Goal: Information Seeking & Learning: Learn about a topic

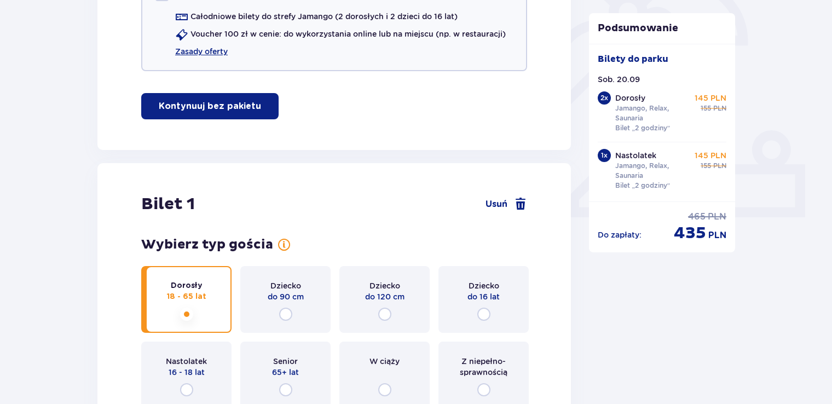
scroll to position [493, 0]
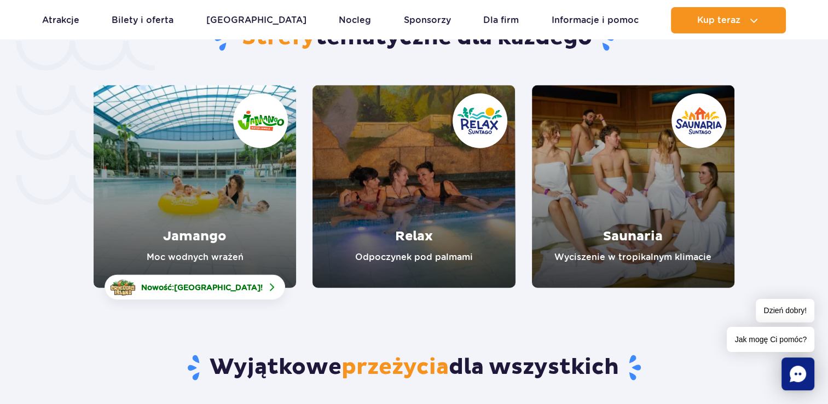
scroll to position [2441, 0]
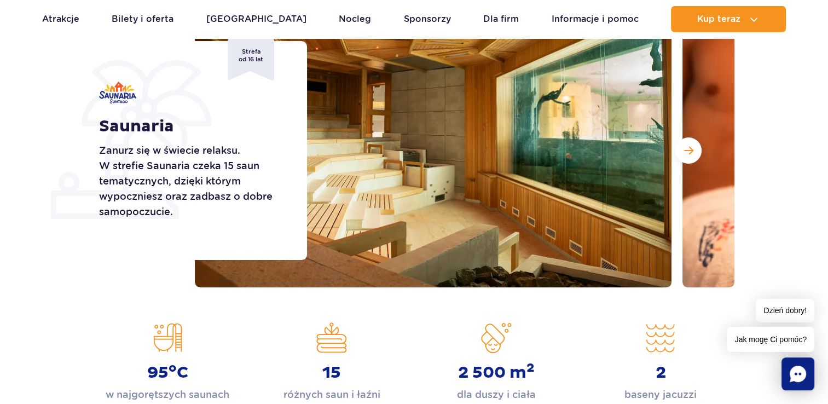
scroll to position [164, 0]
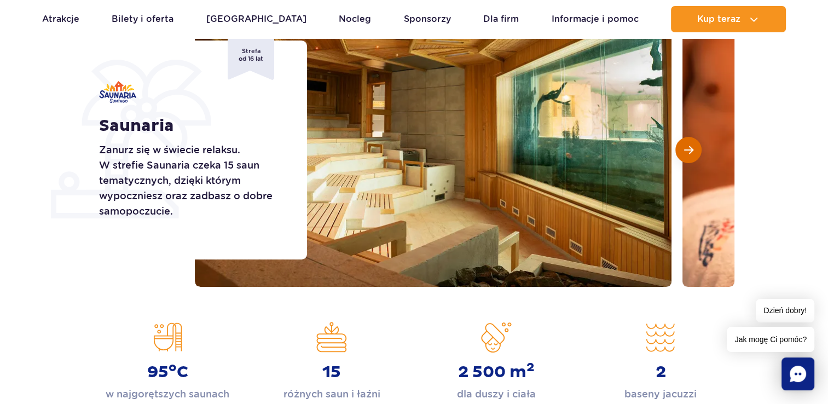
click at [688, 148] on span "Następny slajd" at bounding box center [688, 150] width 9 height 10
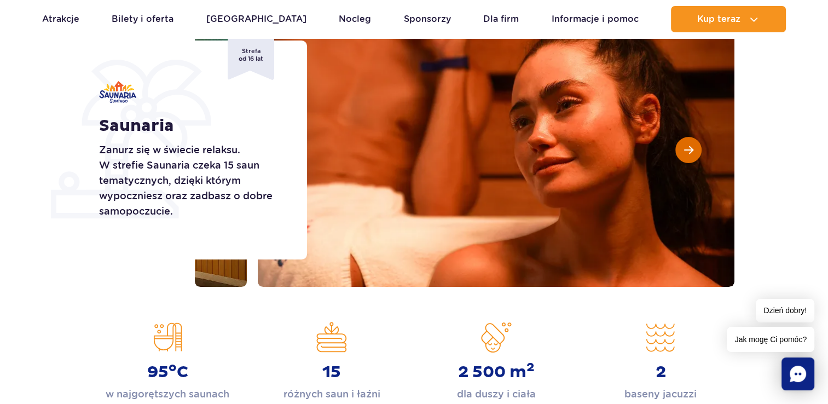
click at [688, 148] on span "Następny slajd" at bounding box center [688, 150] width 9 height 10
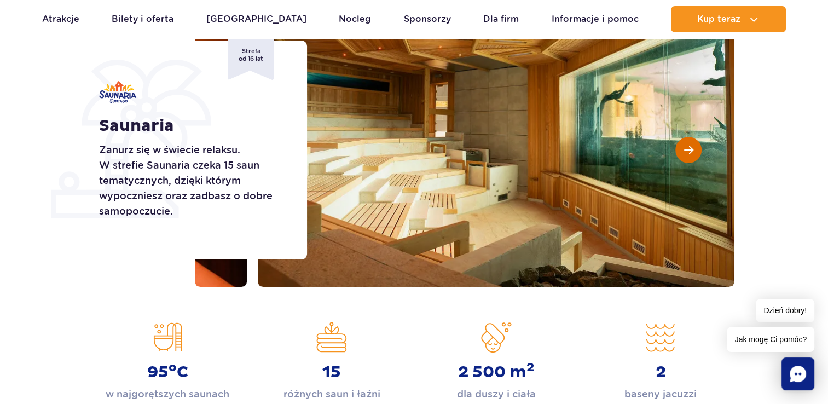
click at [688, 148] on span "Następny slajd" at bounding box center [688, 150] width 9 height 10
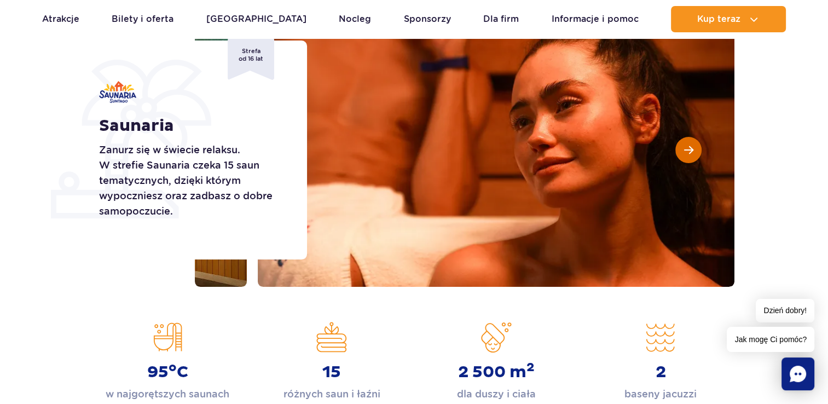
click at [688, 148] on span "Następny slajd" at bounding box center [688, 150] width 9 height 10
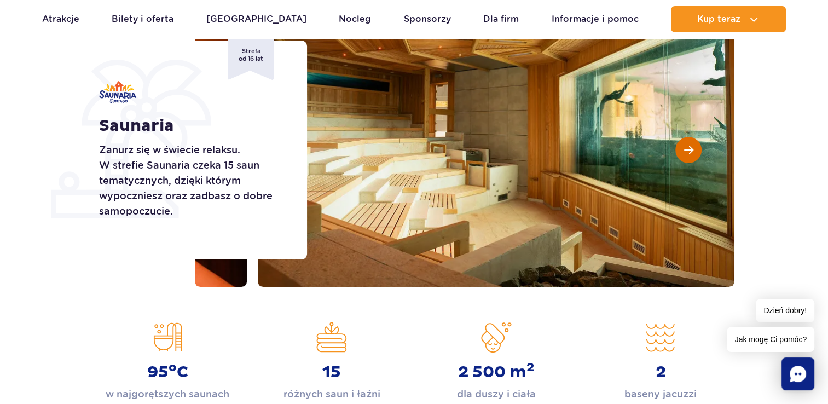
click at [688, 148] on span "Następny slajd" at bounding box center [688, 150] width 9 height 10
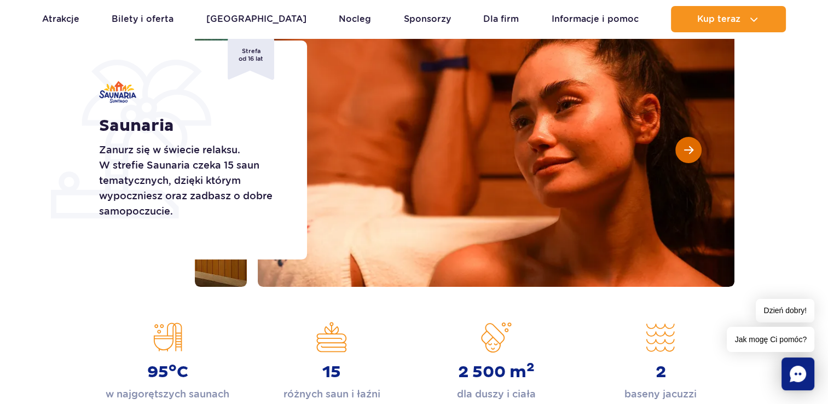
click at [688, 148] on span "Następny slajd" at bounding box center [688, 150] width 9 height 10
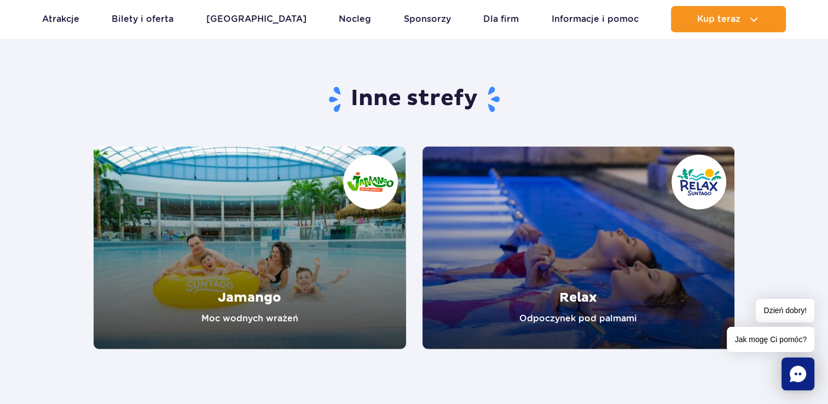
scroll to position [1971, 0]
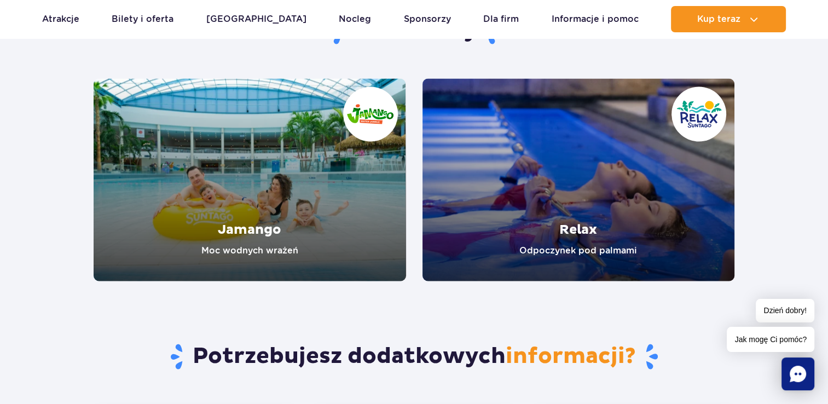
click at [580, 228] on link "Relax" at bounding box center [579, 179] width 313 height 203
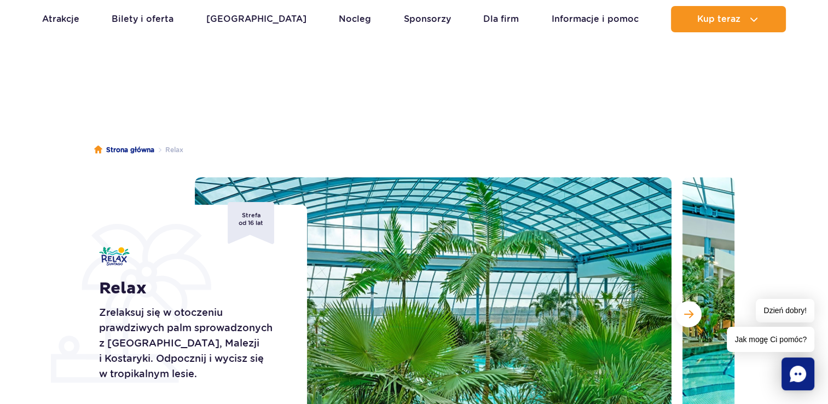
scroll to position [164, 0]
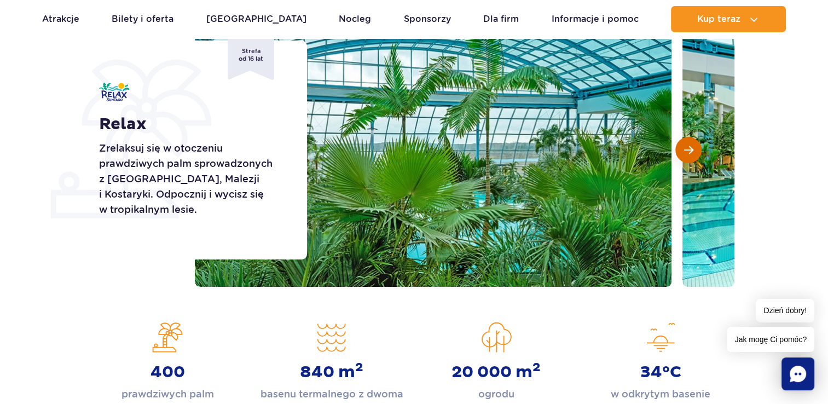
click at [690, 149] on span "Następny slajd" at bounding box center [688, 150] width 9 height 10
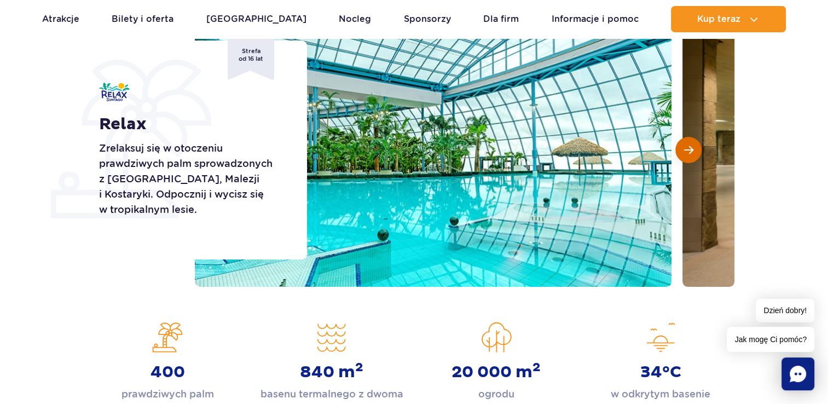
click at [690, 148] on span "Następny slajd" at bounding box center [688, 150] width 9 height 10
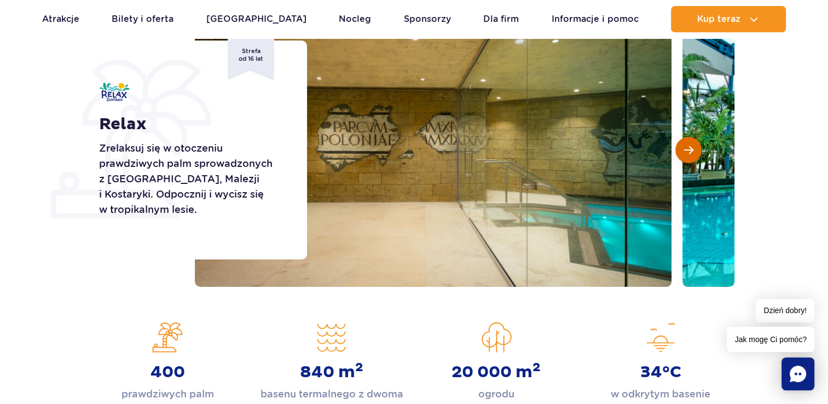
click at [690, 148] on span "Następny slajd" at bounding box center [688, 150] width 9 height 10
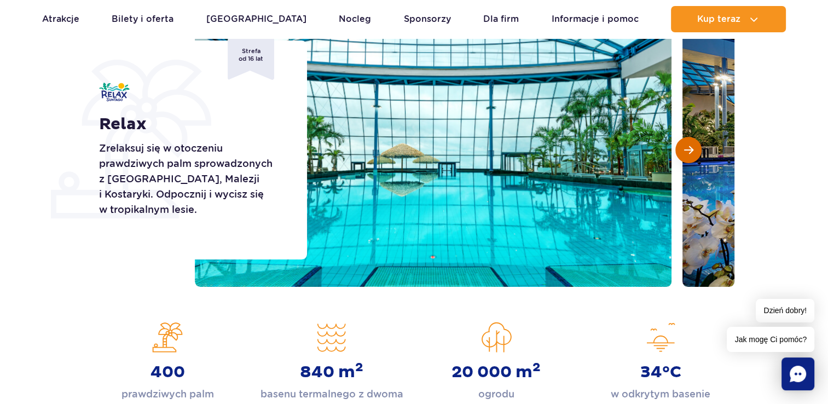
click at [690, 148] on span "Następny slajd" at bounding box center [688, 150] width 9 height 10
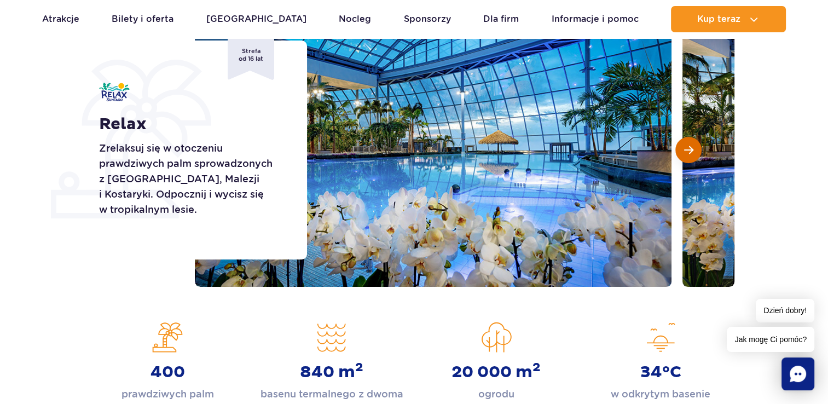
click at [690, 148] on span "Następny slajd" at bounding box center [688, 150] width 9 height 10
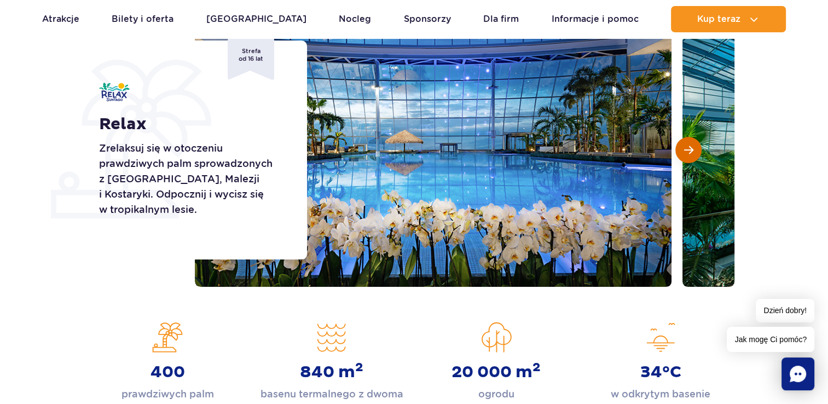
click at [690, 148] on span "Następny slajd" at bounding box center [688, 150] width 9 height 10
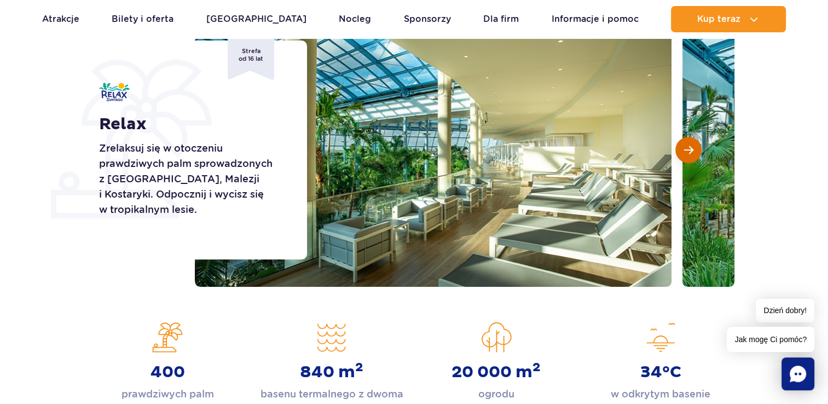
click at [690, 148] on span "Następny slajd" at bounding box center [688, 150] width 9 height 10
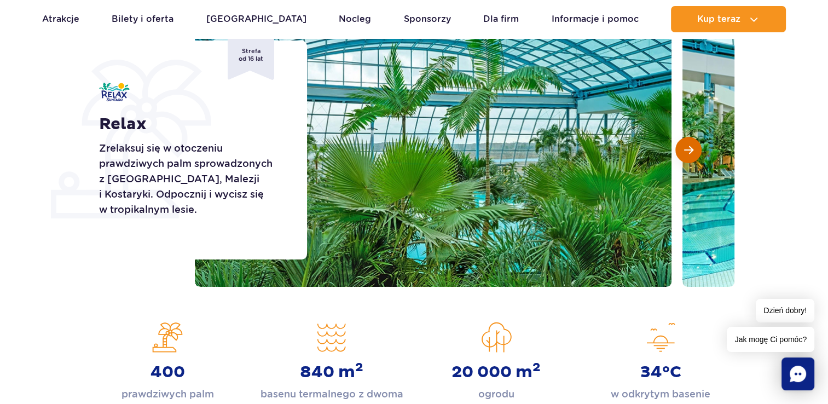
click at [690, 148] on span "Następny slajd" at bounding box center [688, 150] width 9 height 10
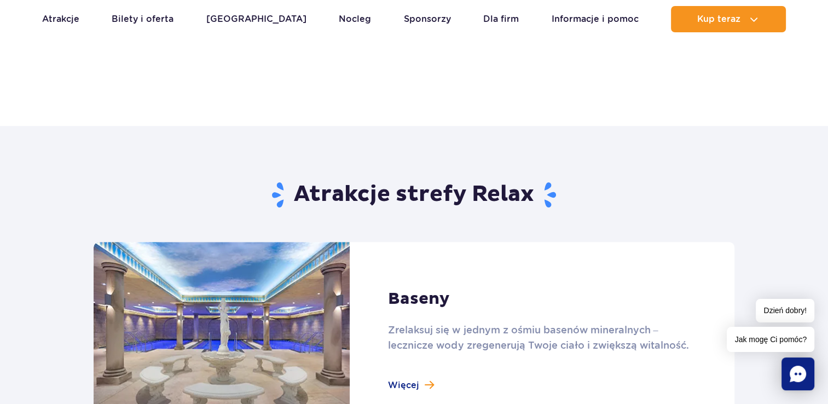
scroll to position [657, 0]
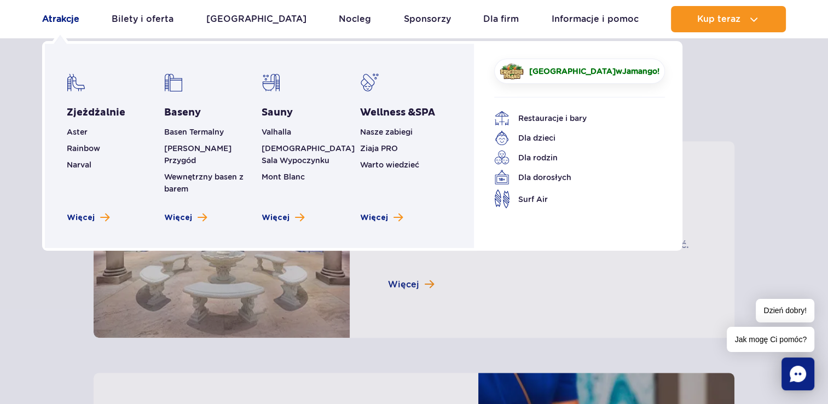
click at [71, 20] on link "Atrakcje" at bounding box center [60, 19] width 37 height 26
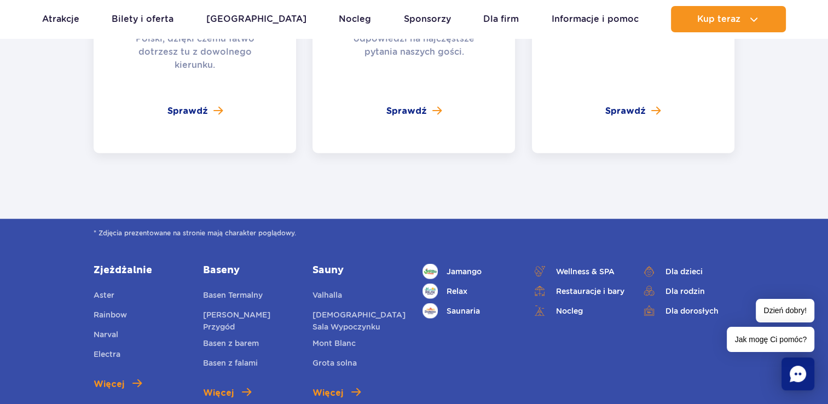
scroll to position [2738, 0]
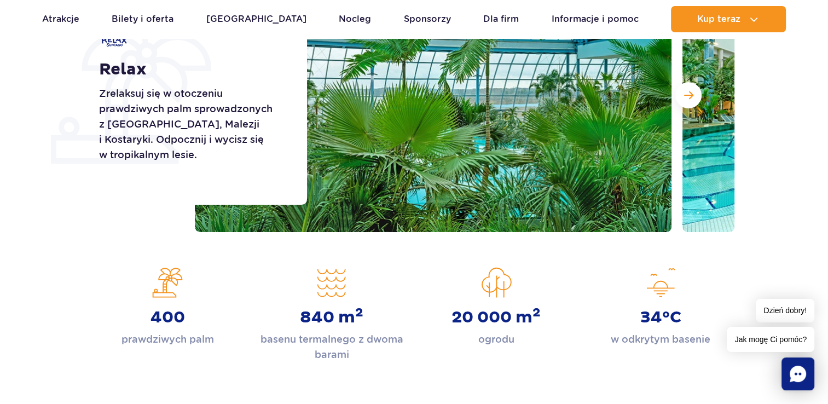
scroll to position [164, 0]
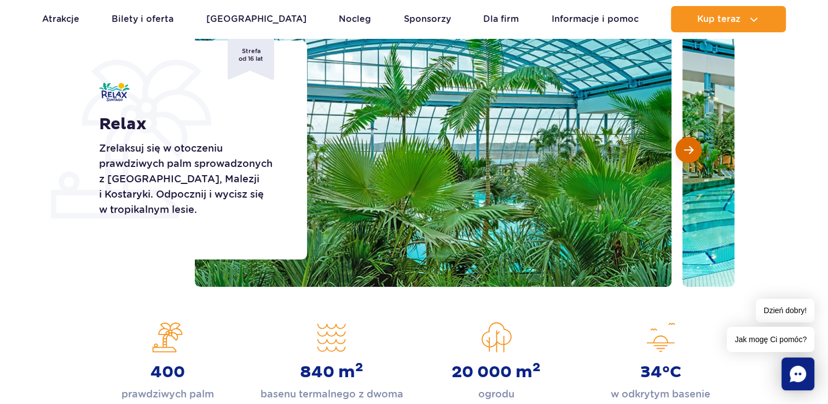
click at [692, 149] on span "Następny slajd" at bounding box center [688, 150] width 9 height 10
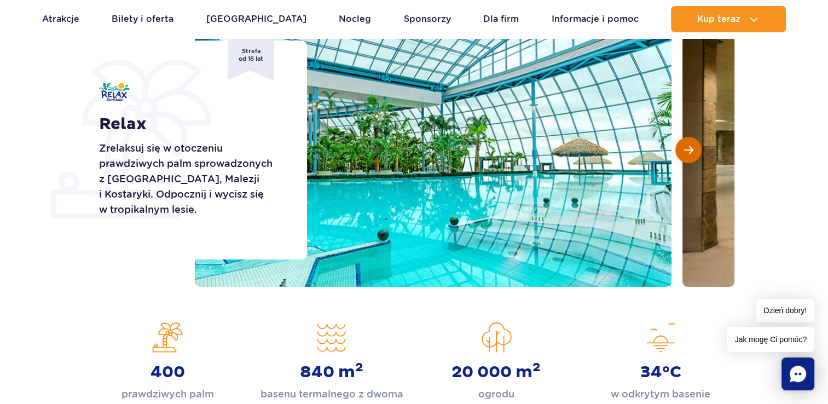
click at [692, 149] on span "Następny slajd" at bounding box center [688, 150] width 9 height 10
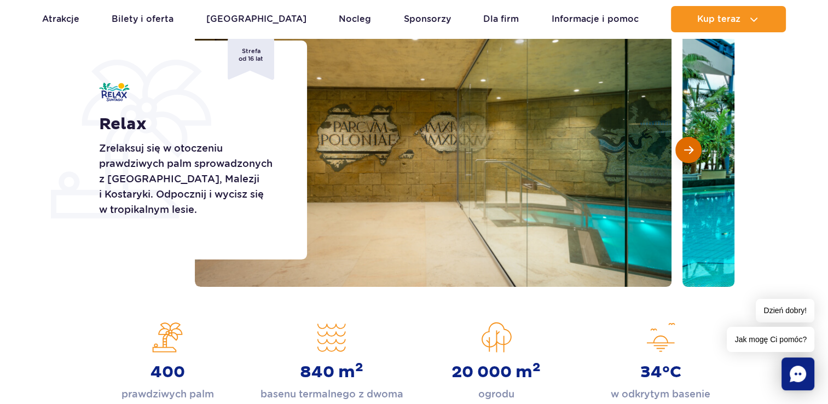
click at [692, 149] on span "Następny slajd" at bounding box center [688, 150] width 9 height 10
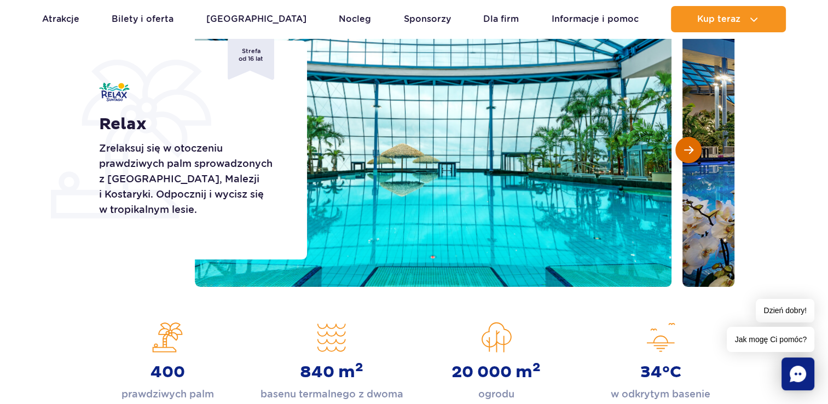
click at [692, 149] on span "Następny slajd" at bounding box center [688, 150] width 9 height 10
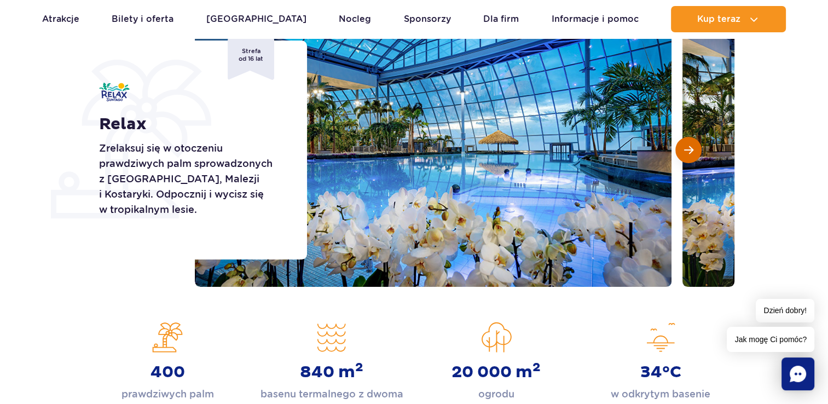
click at [692, 149] on span "Następny slajd" at bounding box center [688, 150] width 9 height 10
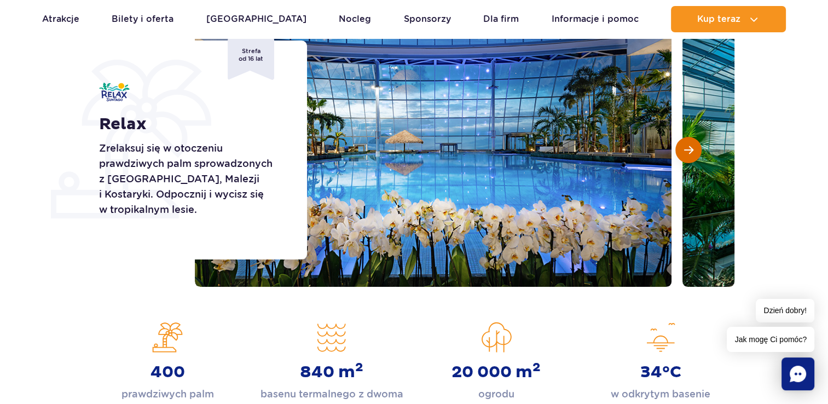
click at [692, 149] on span "Następny slajd" at bounding box center [688, 150] width 9 height 10
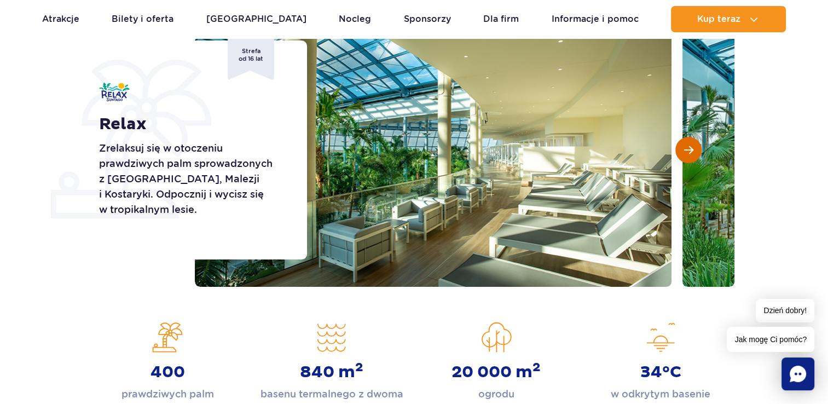
click at [692, 149] on span "Następny slajd" at bounding box center [688, 150] width 9 height 10
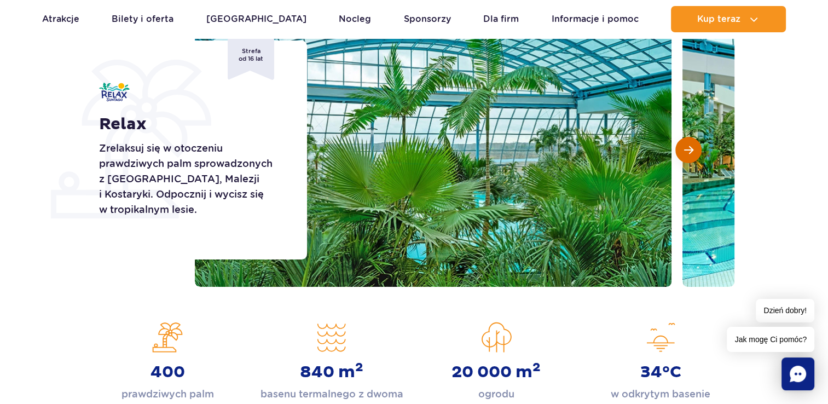
click at [692, 149] on span "Następny slajd" at bounding box center [688, 150] width 9 height 10
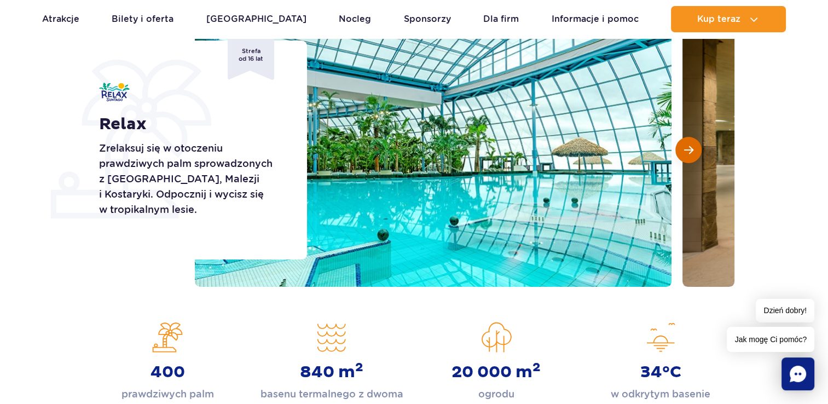
click at [692, 149] on span "Następny slajd" at bounding box center [688, 150] width 9 height 10
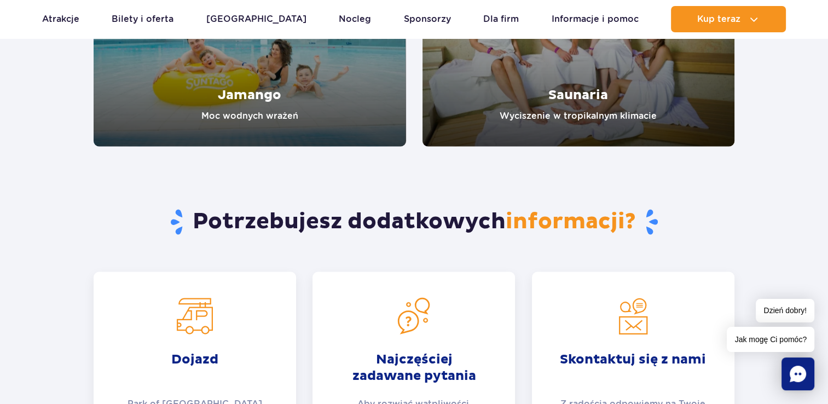
scroll to position [1862, 0]
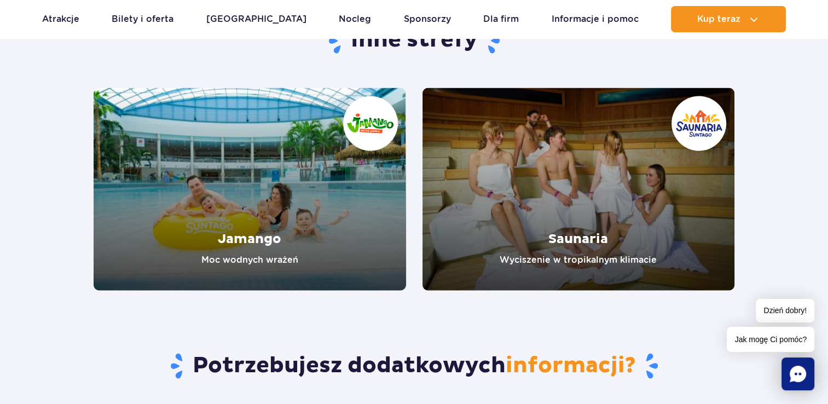
click at [247, 238] on link "Jamango" at bounding box center [250, 189] width 313 height 203
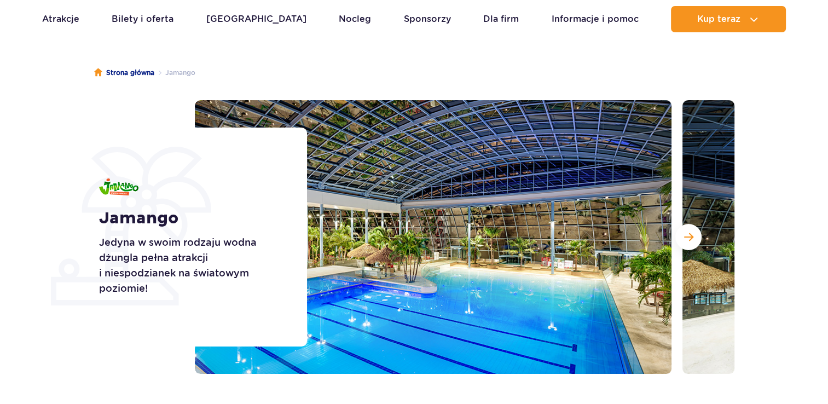
scroll to position [164, 0]
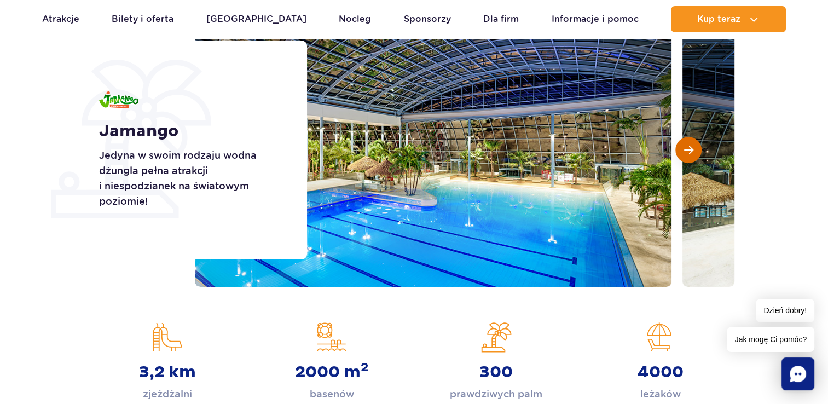
click at [683, 152] on button "Następny slajd" at bounding box center [689, 150] width 26 height 26
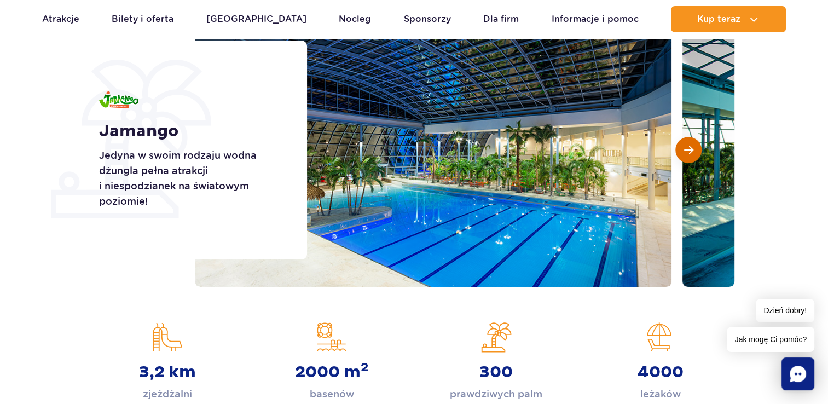
click at [683, 152] on button "Następny slajd" at bounding box center [689, 150] width 26 height 26
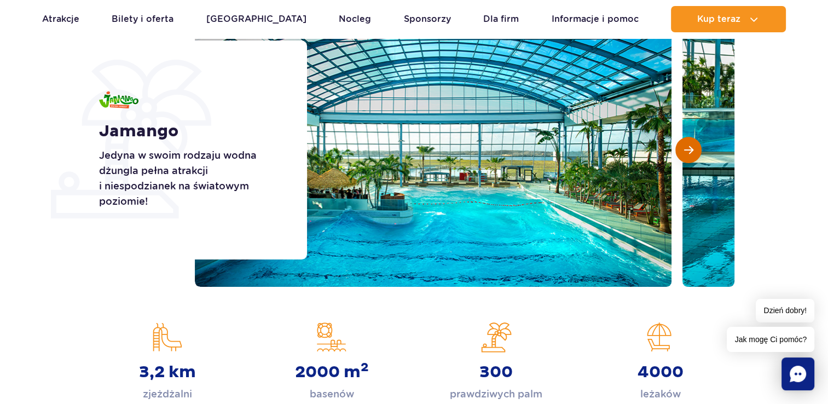
click at [683, 152] on button "Następny slajd" at bounding box center [689, 150] width 26 height 26
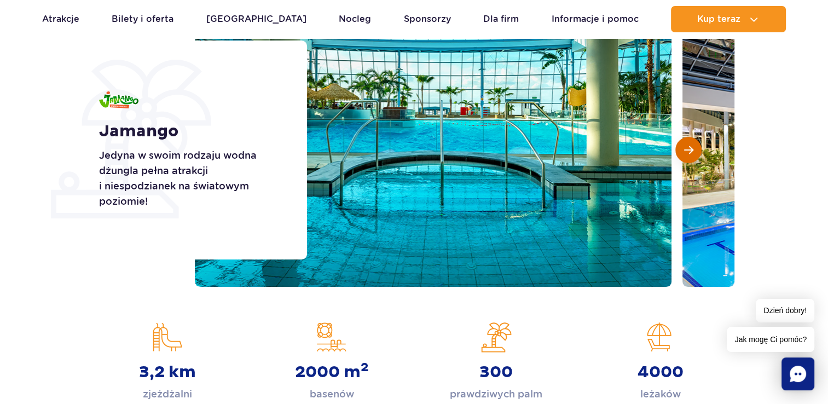
click at [683, 152] on button "Następny slajd" at bounding box center [689, 150] width 26 height 26
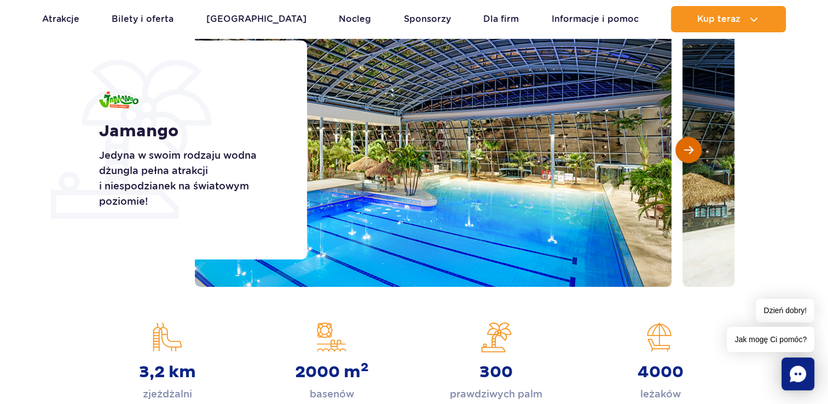
click at [683, 152] on button "Następny slajd" at bounding box center [689, 150] width 26 height 26
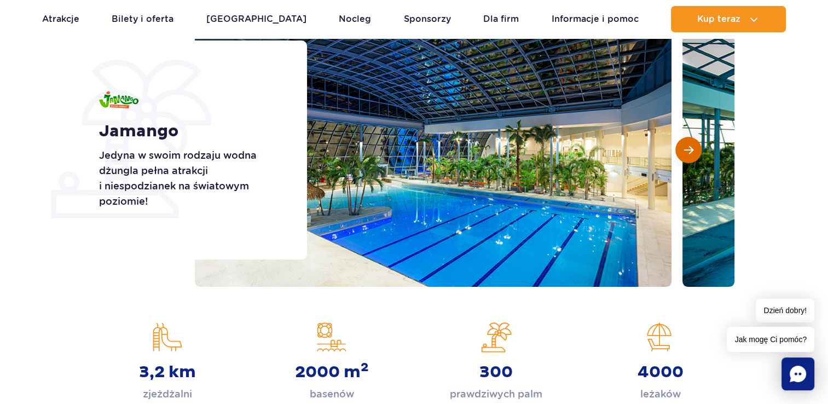
click at [683, 152] on button "Następny slajd" at bounding box center [689, 150] width 26 height 26
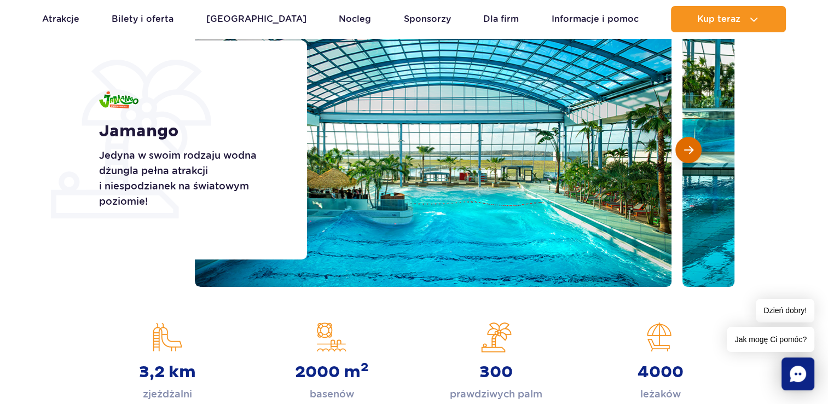
click at [683, 152] on button "Następny slajd" at bounding box center [689, 150] width 26 height 26
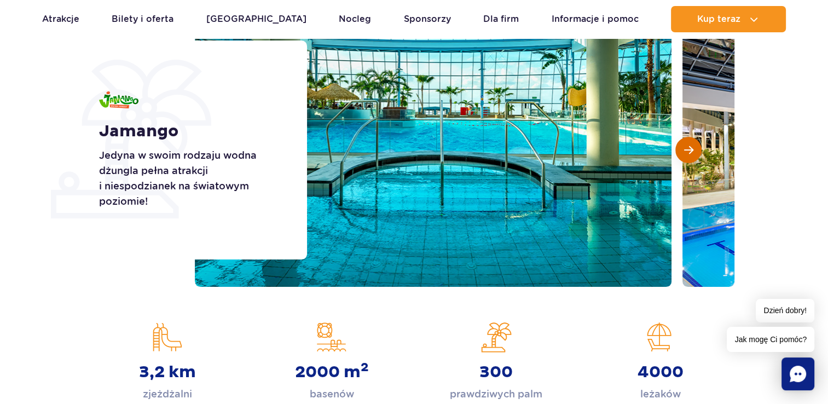
click at [683, 152] on button "Następny slajd" at bounding box center [689, 150] width 26 height 26
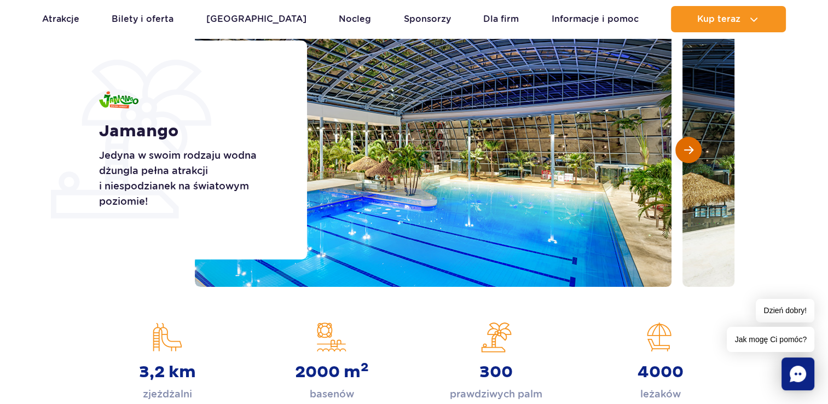
click at [683, 152] on button "Następny slajd" at bounding box center [689, 150] width 26 height 26
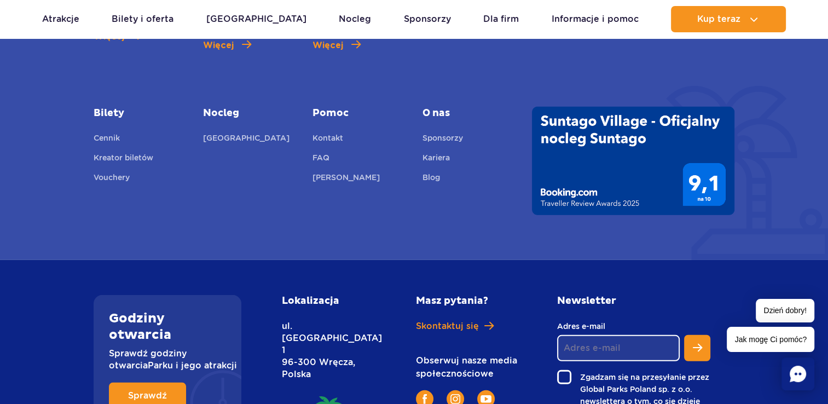
scroll to position [3162, 0]
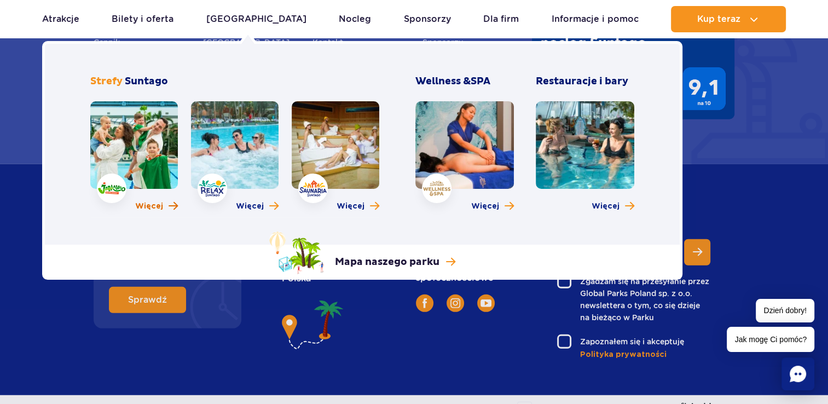
click at [157, 205] on span "Więcej" at bounding box center [149, 206] width 28 height 11
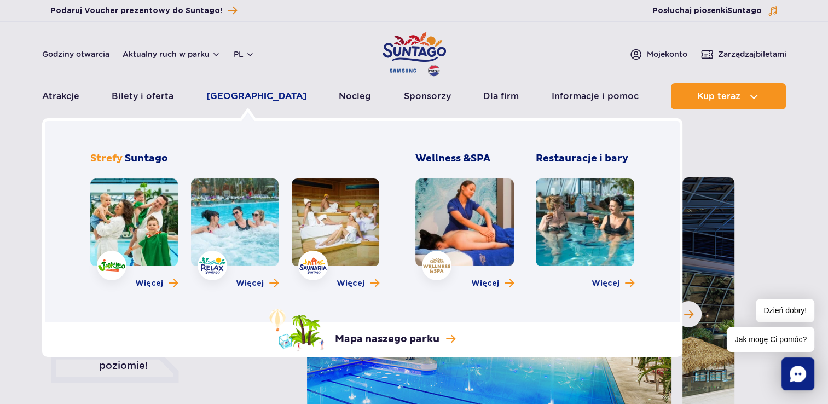
click at [233, 95] on link "[GEOGRAPHIC_DATA]" at bounding box center [256, 96] width 100 height 26
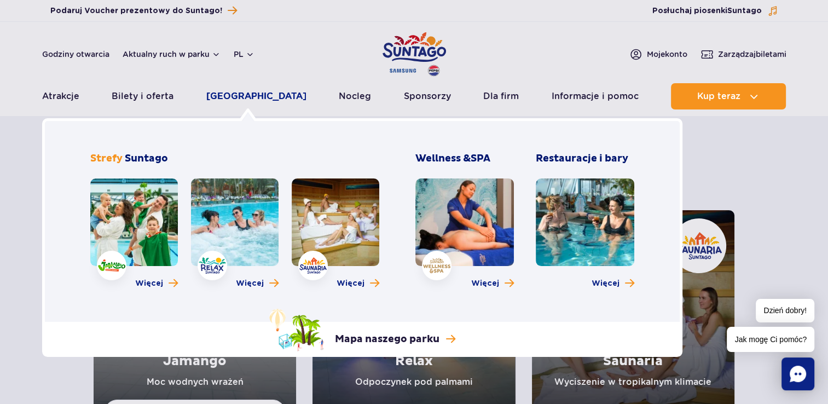
click at [269, 95] on link "[GEOGRAPHIC_DATA]" at bounding box center [256, 96] width 100 height 26
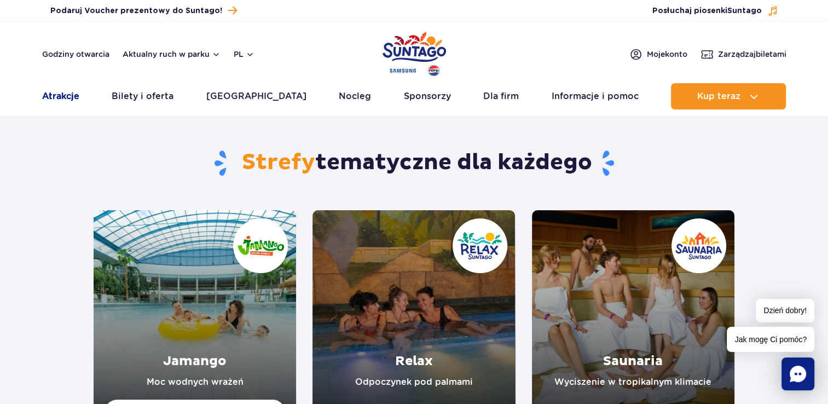
click at [50, 94] on link "Atrakcje" at bounding box center [60, 96] width 37 height 26
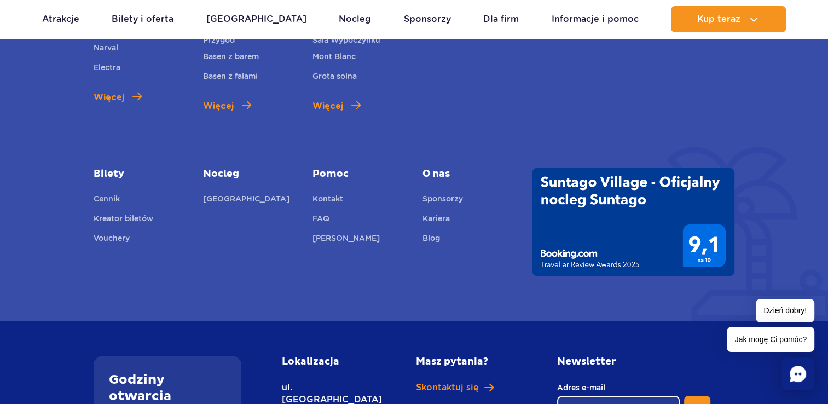
scroll to position [1868, 0]
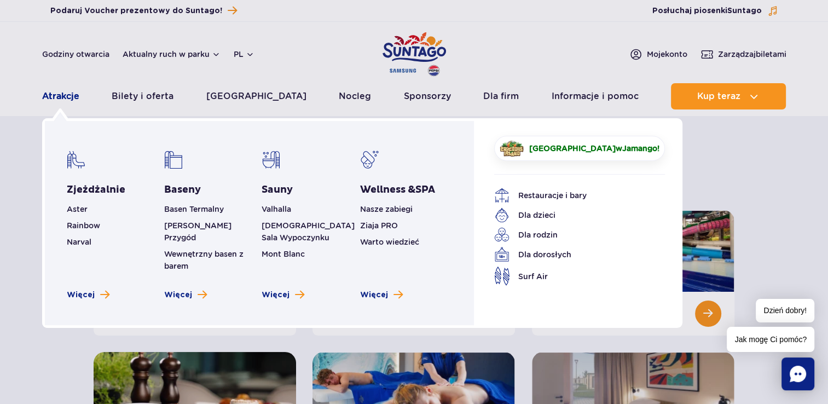
click at [74, 92] on link "Atrakcje" at bounding box center [60, 96] width 37 height 26
click at [564, 192] on link "Restauracje i bary" at bounding box center [571, 195] width 154 height 15
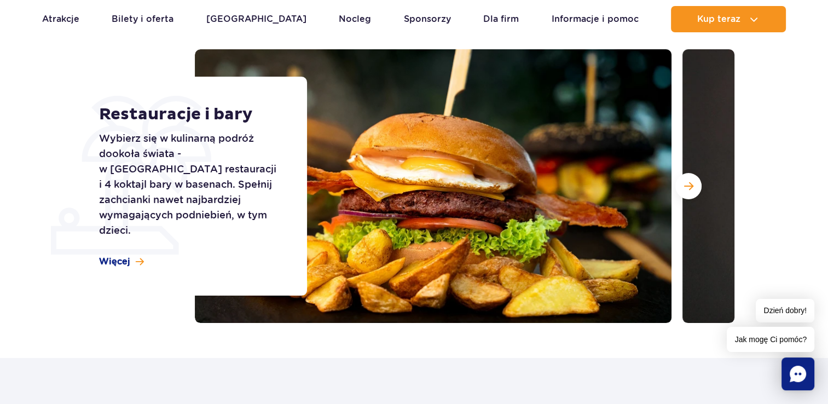
scroll to position [110, 0]
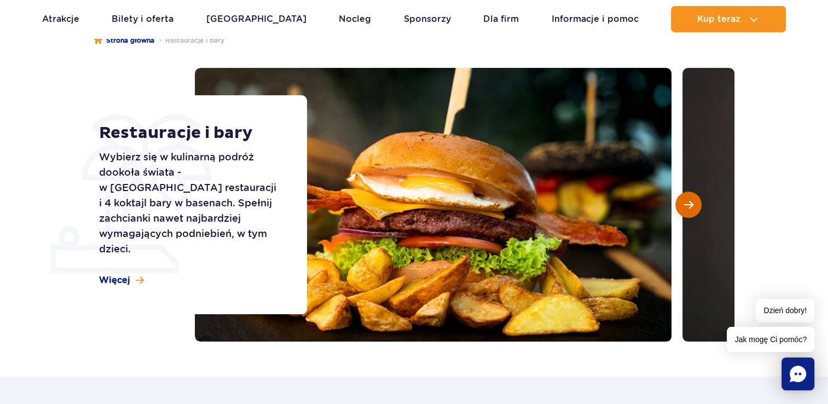
click at [691, 208] on span "Następny slajd" at bounding box center [688, 205] width 9 height 10
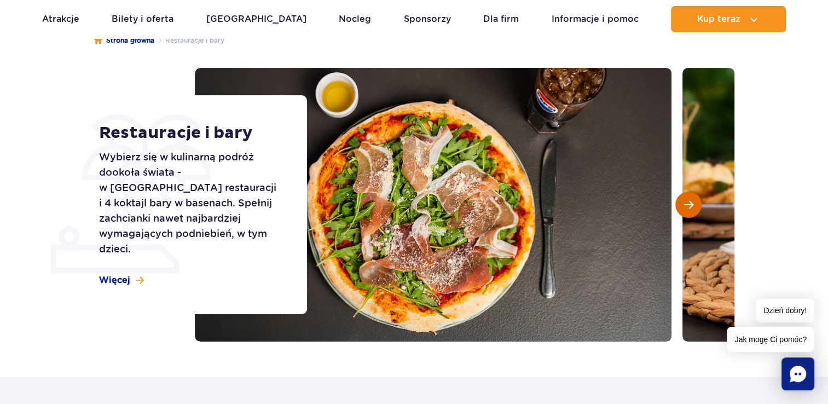
click at [692, 209] on span "Następny slajd" at bounding box center [688, 205] width 9 height 10
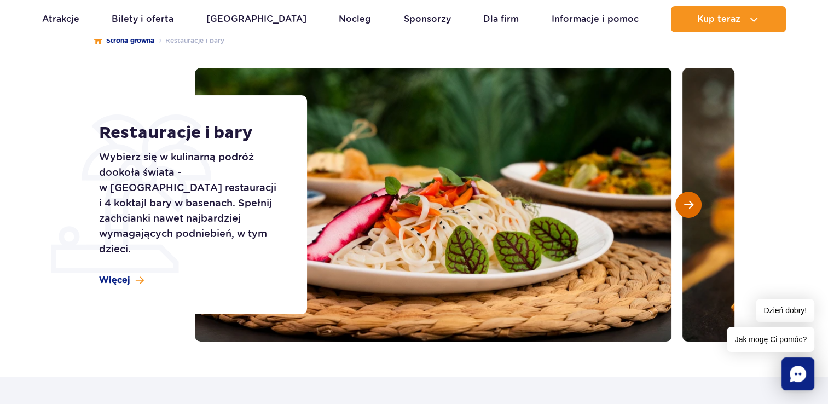
click at [692, 209] on span "Następny slajd" at bounding box center [688, 205] width 9 height 10
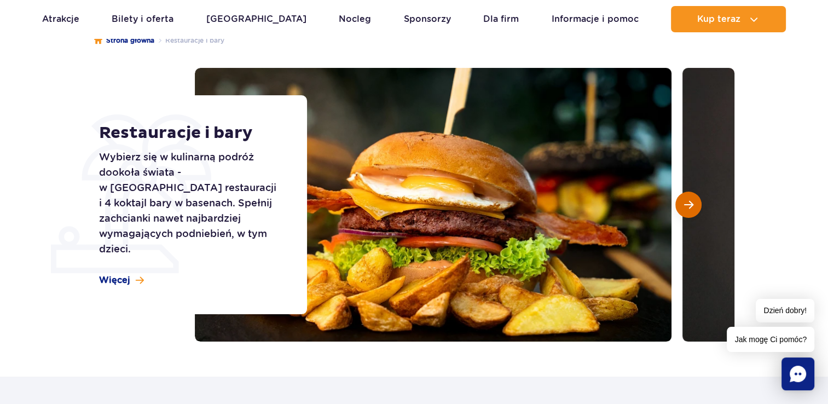
click at [692, 209] on span "Następny slajd" at bounding box center [688, 205] width 9 height 10
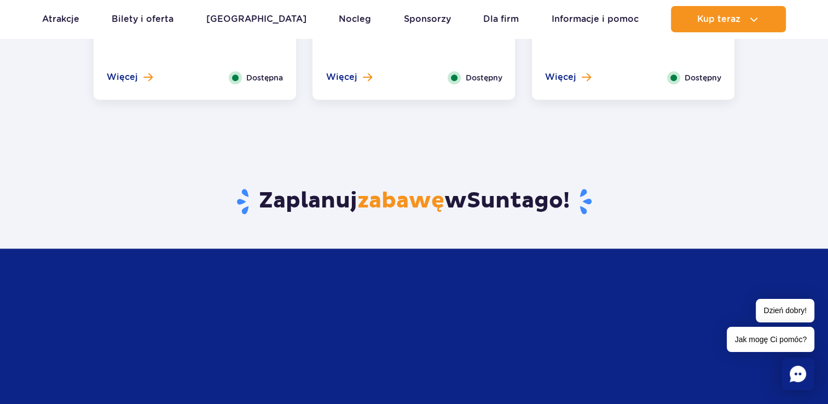
scroll to position [1095, 0]
